Goal: Complete application form

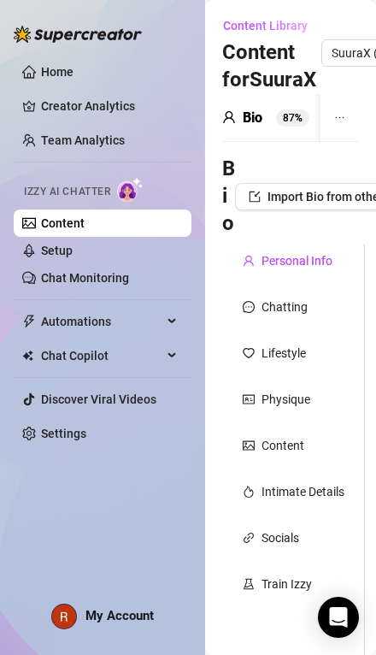
radio input "true"
type textarea "j'ai fais quelques voyages cette année, je suis aller dans le sud vers l'[GEOGR…"
type textarea "je rêve, de posséder un grand refuge pour héberger les animaux dans le besoin, …"
type textarea "l'autre soir, je testais une nouvelle tenue devant mon miroir.. juste pour véri…"
type textarea "il m'arrive de me frotter contre ma peluche pour me faire jouir.."
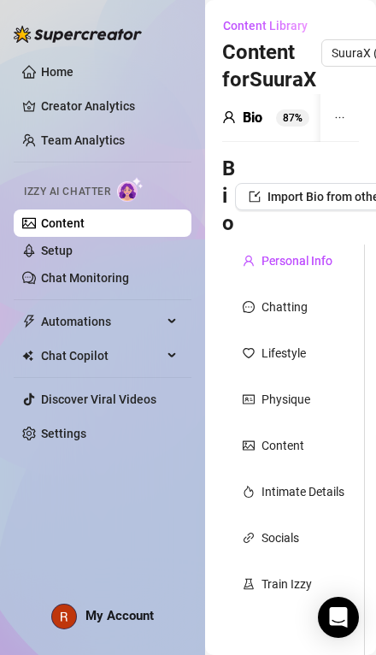
type textarea "ma séance préféré a la salle c'est ischio fessier ! je soulève 180k aux hip tru…"
type input "[DATE]"
